Goal: Check status: Check status

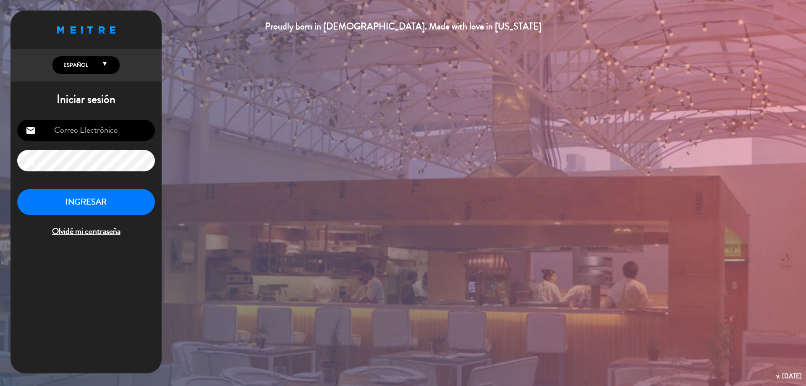
type input "[EMAIL_ADDRESS][DOMAIN_NAME]"
click at [89, 199] on button "INGRESAR" at bounding box center [86, 202] width 138 height 26
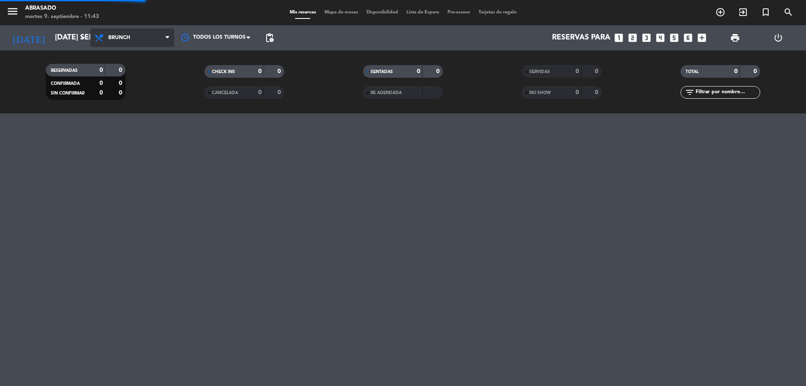
click at [136, 31] on span "Brunch" at bounding box center [132, 38] width 84 height 18
click at [128, 131] on div "menu Abrasado martes 9. septiembre - 11:43 Mis reservas Mapa de mesas Disponibi…" at bounding box center [403, 193] width 806 height 386
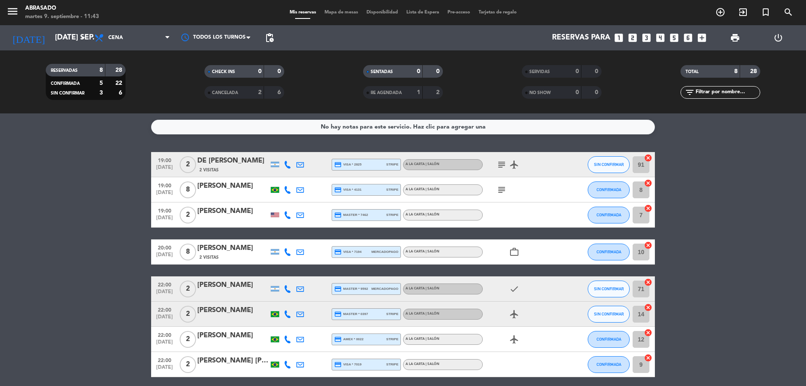
drag, startPoint x: 131, startPoint y: 165, endPoint x: 138, endPoint y: 173, distance: 11.3
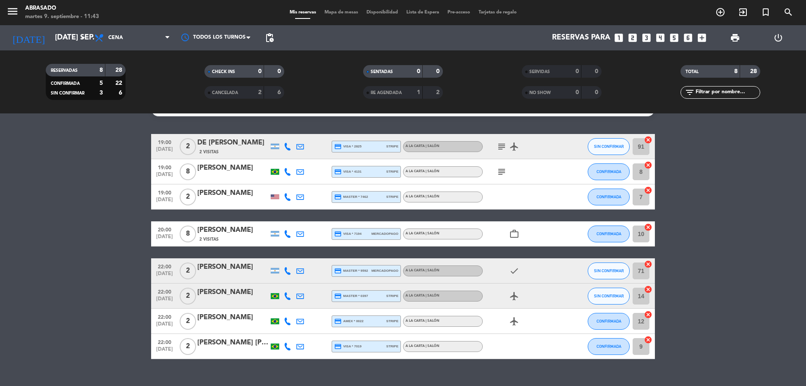
scroll to position [33, 0]
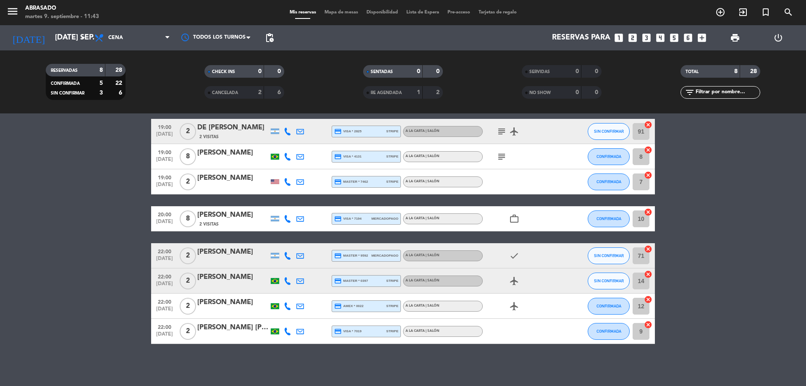
click at [223, 152] on div "[PERSON_NAME]" at bounding box center [232, 152] width 71 height 11
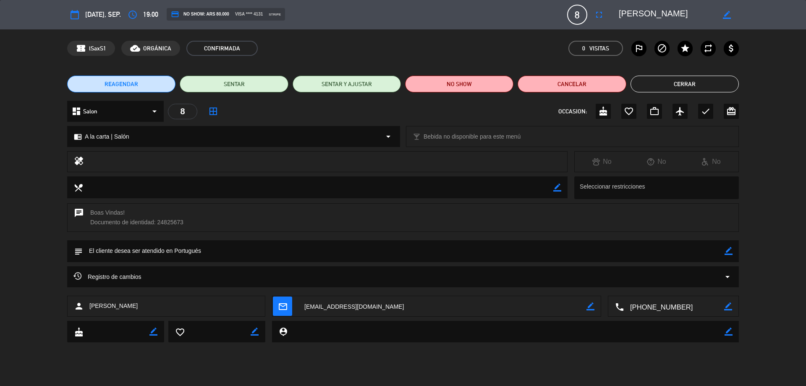
click at [703, 81] on button "Cerrar" at bounding box center [685, 84] width 108 height 17
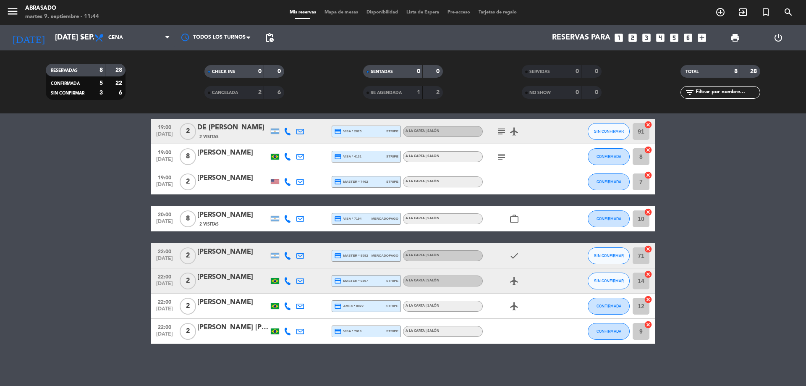
click at [500, 155] on icon "subject" at bounding box center [502, 157] width 10 height 10
click at [500, 131] on icon "subject" at bounding box center [502, 131] width 10 height 10
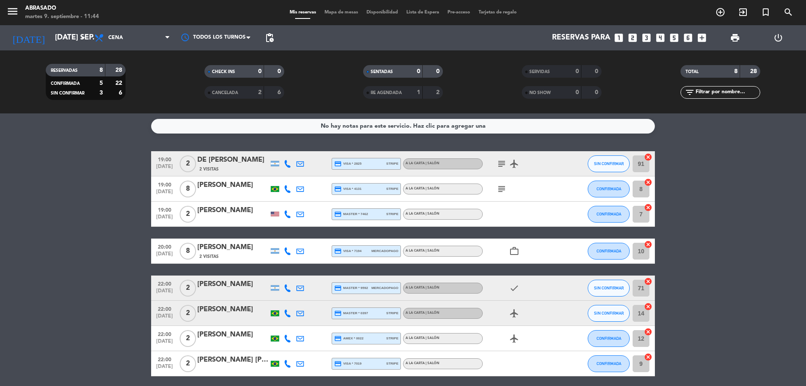
scroll to position [0, 0]
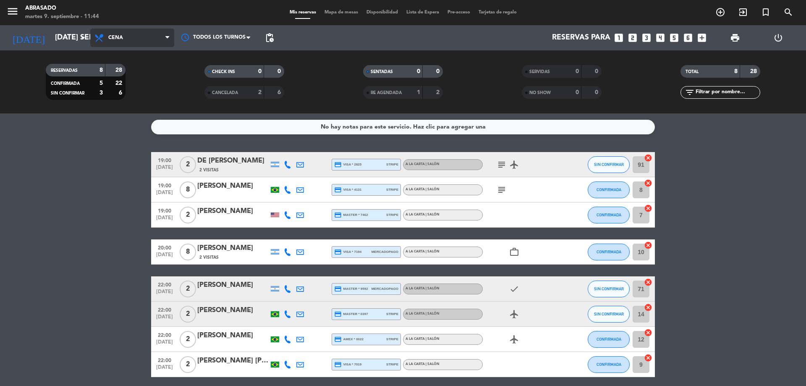
click at [108, 39] on span "Cena" at bounding box center [132, 38] width 84 height 18
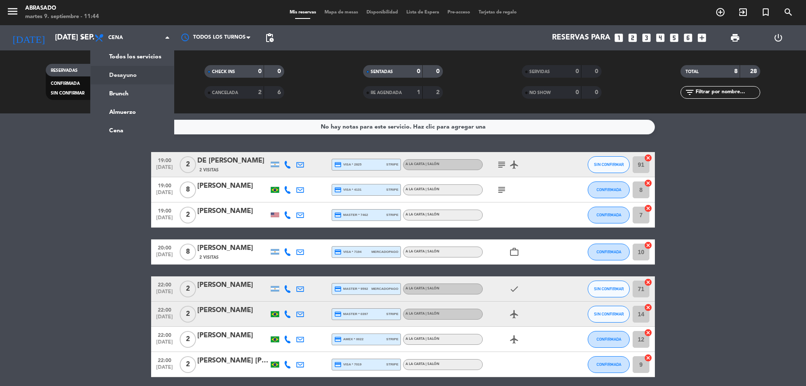
click at [116, 72] on div "menu Abrasado martes 9. septiembre - 11:44 Mis reservas Mapa de mesas Disponibi…" at bounding box center [403, 56] width 806 height 113
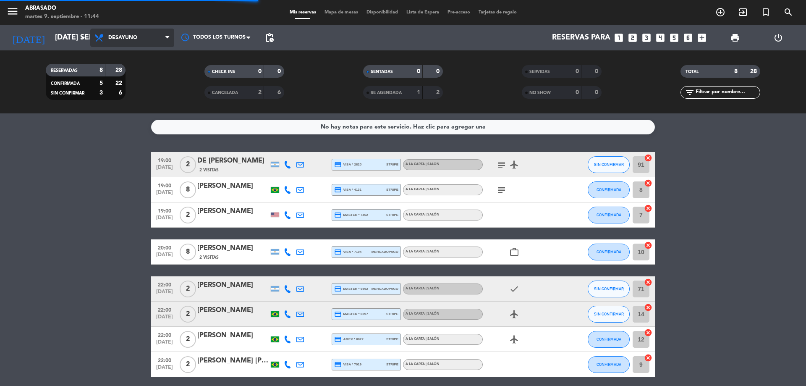
click at [126, 43] on span "Desayuno" at bounding box center [132, 38] width 84 height 18
click at [136, 93] on div "menu Abrasado martes 9. septiembre - 11:44 Mis reservas Mapa de mesas Disponibi…" at bounding box center [403, 56] width 806 height 113
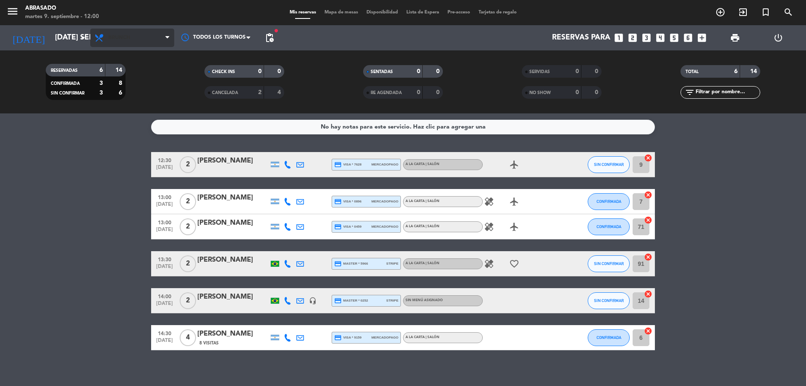
drag, startPoint x: 133, startPoint y: 94, endPoint x: 120, endPoint y: 33, distance: 62.3
click at [67, 39] on div "menu Abrasado martes 9. septiembre - 12:00 Mis reservas Mapa de mesas Disponibi…" at bounding box center [403, 56] width 806 height 113
click at [51, 39] on input "[DATE] sep." at bounding box center [99, 37] width 97 height 17
